Goal: Task Accomplishment & Management: Manage account settings

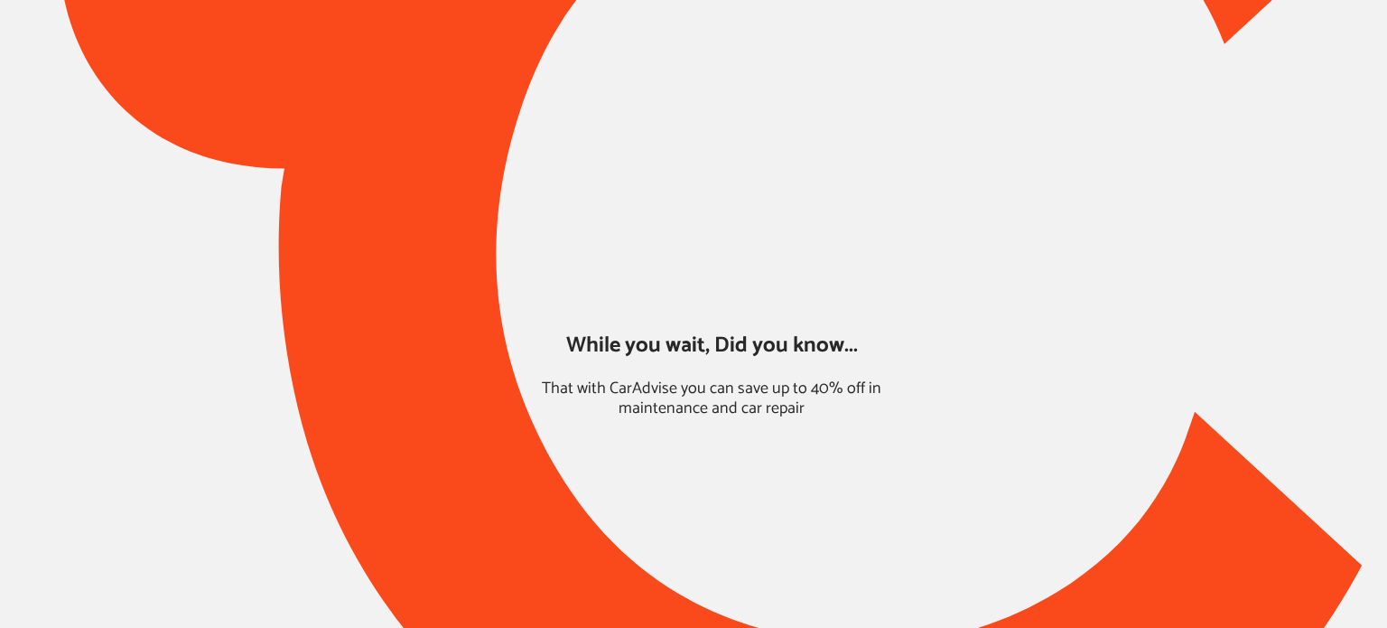
type input "*****"
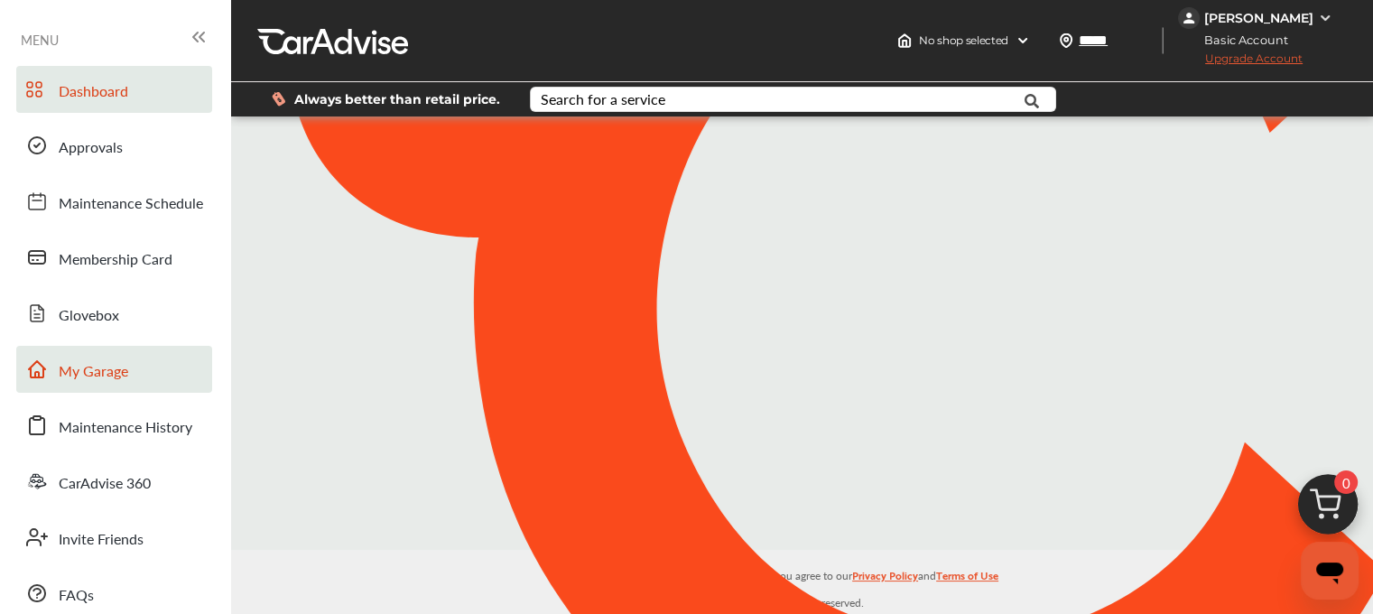
click at [146, 362] on link "My Garage" at bounding box center [114, 369] width 196 height 47
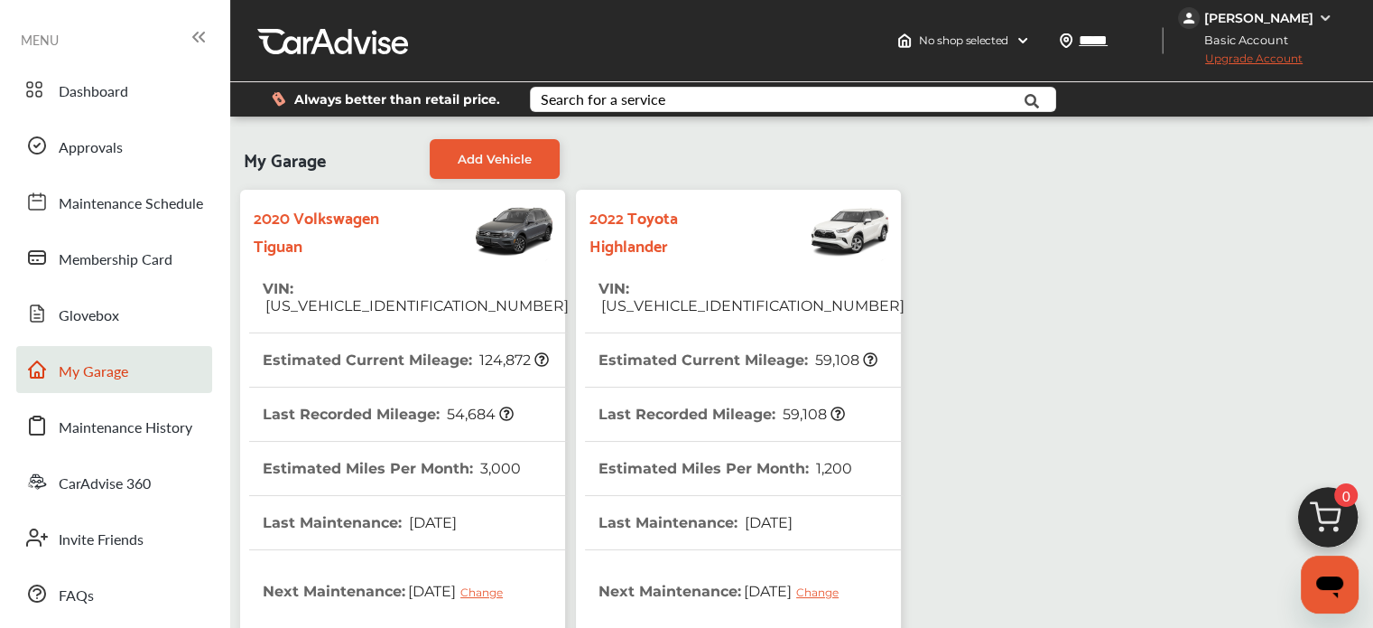
scroll to position [511, 0]
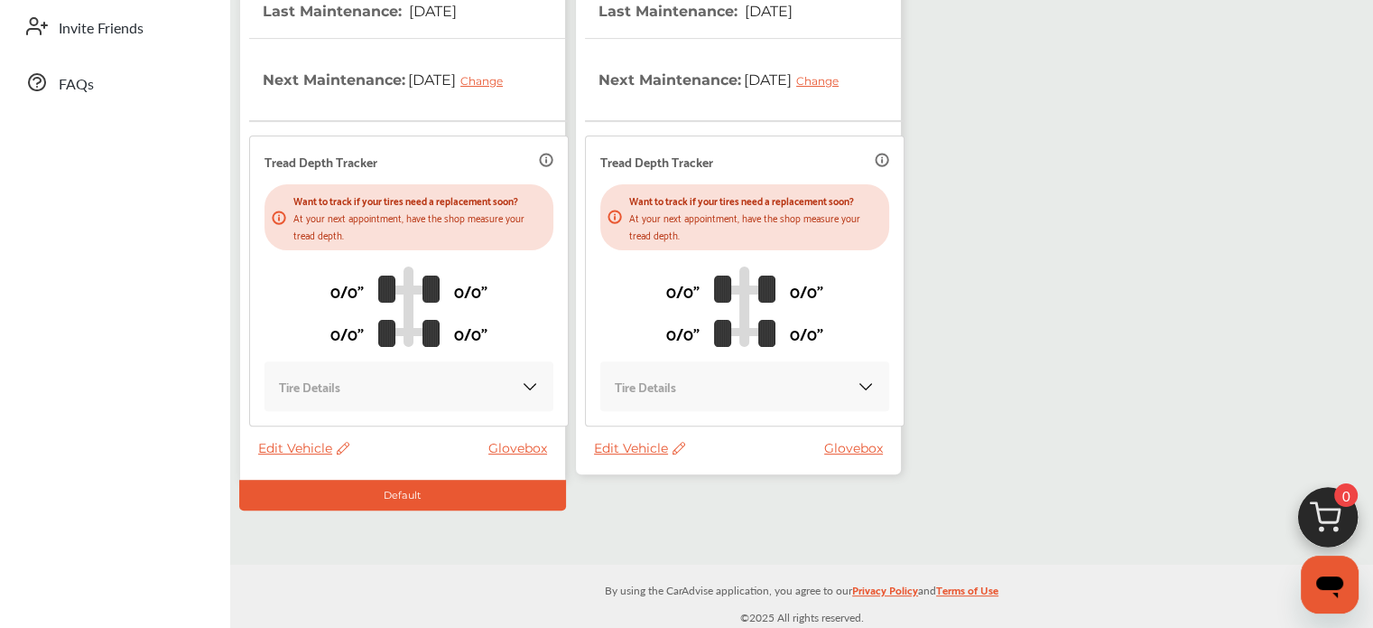
click at [610, 442] on span "Edit Vehicle" at bounding box center [639, 448] width 91 height 16
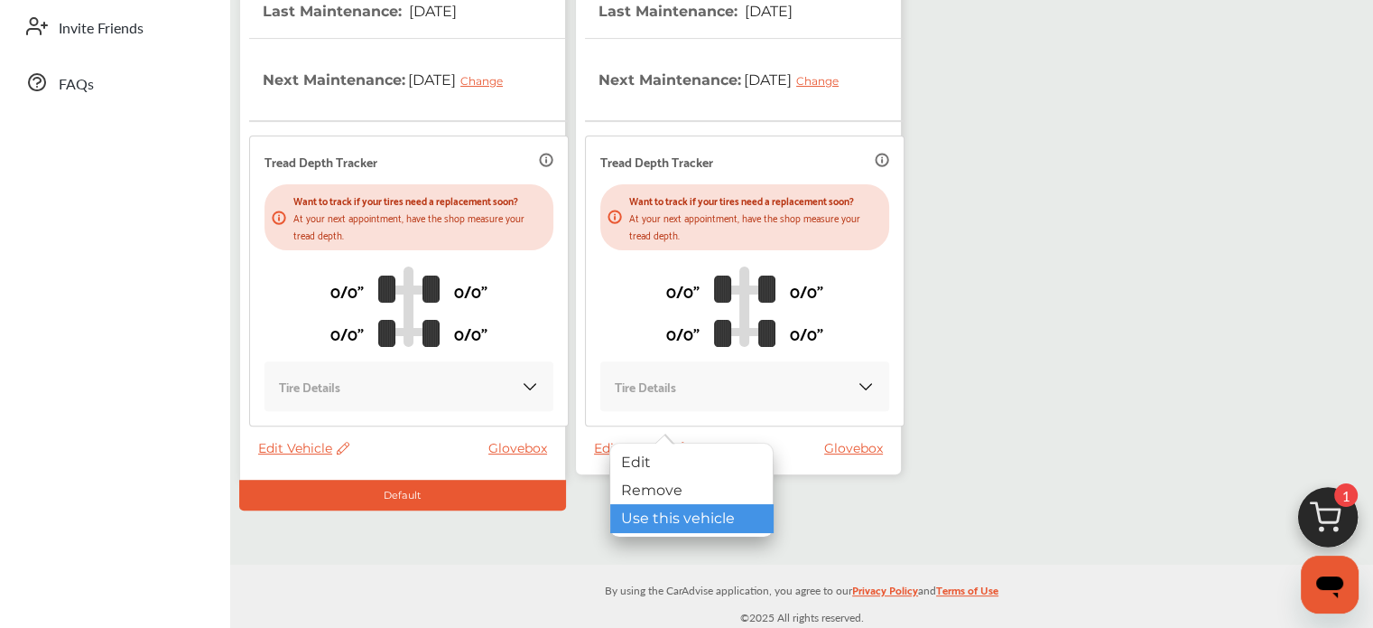
click at [636, 530] on div "Use this vehicle" at bounding box center [691, 518] width 163 height 28
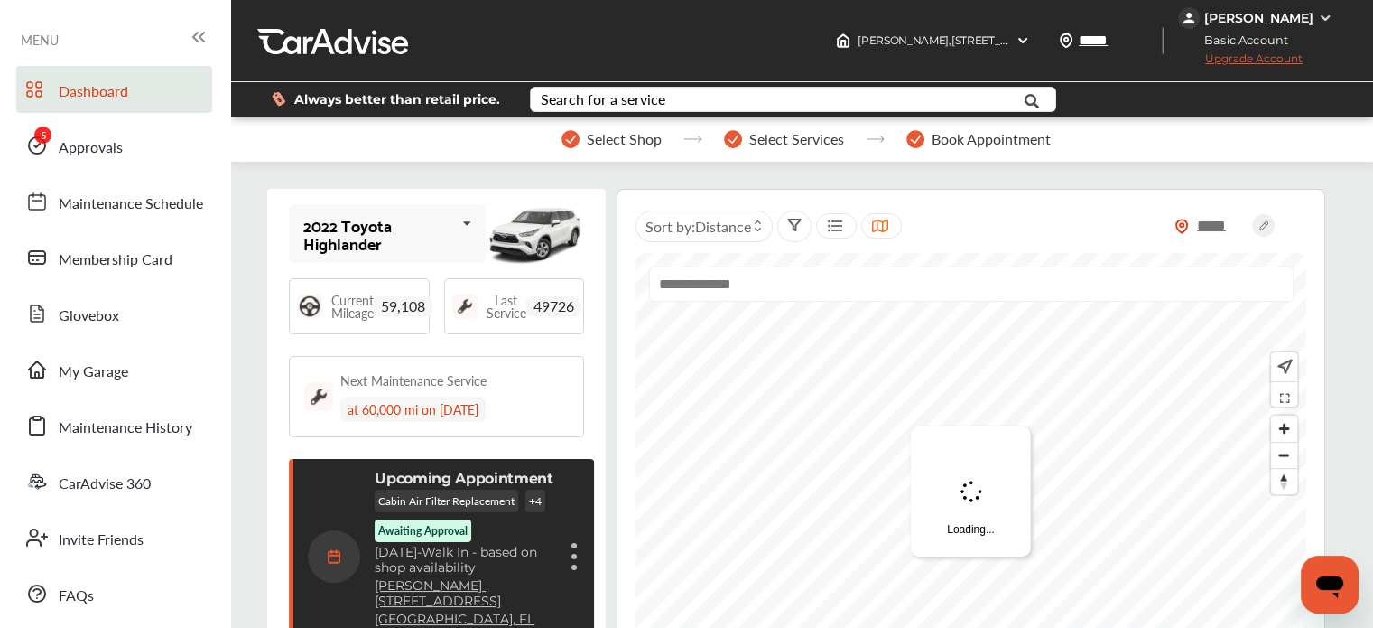
click at [71, 115] on div "Dashboard Approvals Maintenance Schedule Membership Card Glovebox My Garage Mai…" at bounding box center [115, 341] width 212 height 551
click at [71, 144] on span "Approvals" at bounding box center [91, 147] width 64 height 23
